Goal: Information Seeking & Learning: Compare options

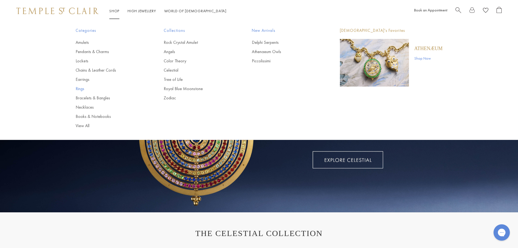
click at [78, 91] on link "Rings" at bounding box center [109, 89] width 66 height 6
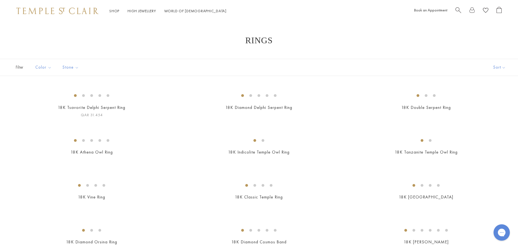
click at [0, 0] on img at bounding box center [0, 0] width 0 height 0
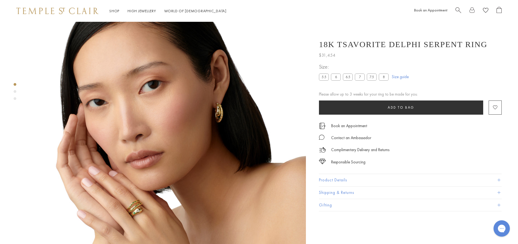
scroll to position [49, 0]
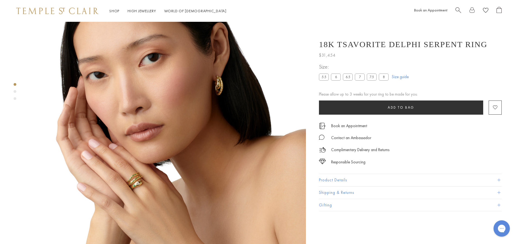
click at [338, 180] on button "Product Details" at bounding box center [410, 180] width 183 height 12
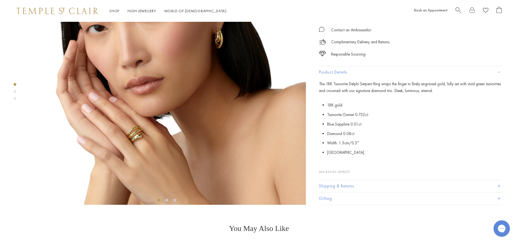
scroll to position [0, 0]
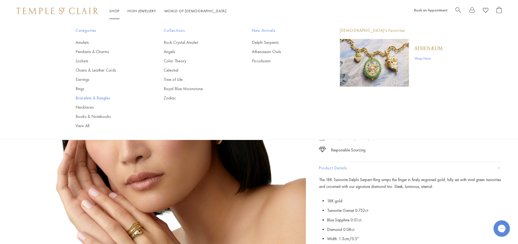
click at [94, 99] on link "Bracelets & Bangles" at bounding box center [109, 98] width 66 height 6
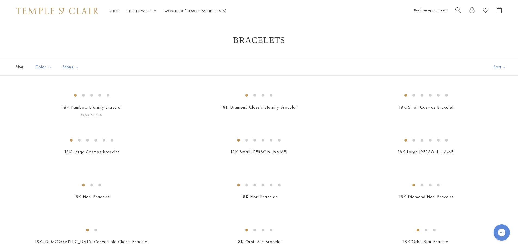
scroll to position [54, 0]
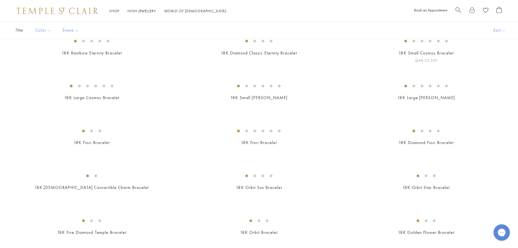
click at [0, 0] on img at bounding box center [0, 0] width 0 height 0
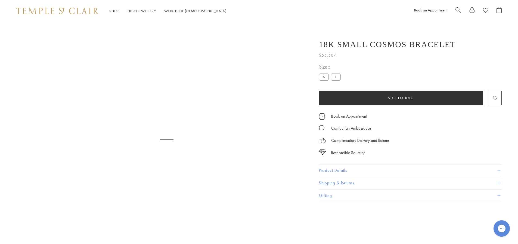
scroll to position [22, 0]
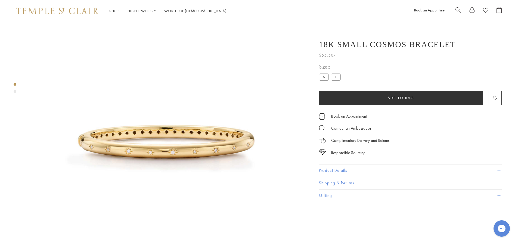
click at [328, 169] on button "Product Details" at bounding box center [410, 170] width 183 height 12
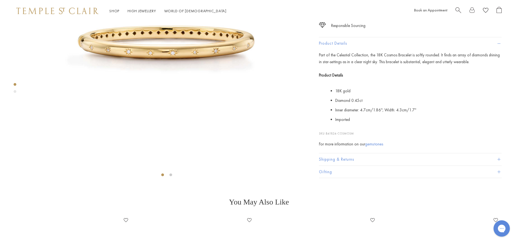
scroll to position [158, 0]
